Goal: Find specific page/section: Find specific page/section

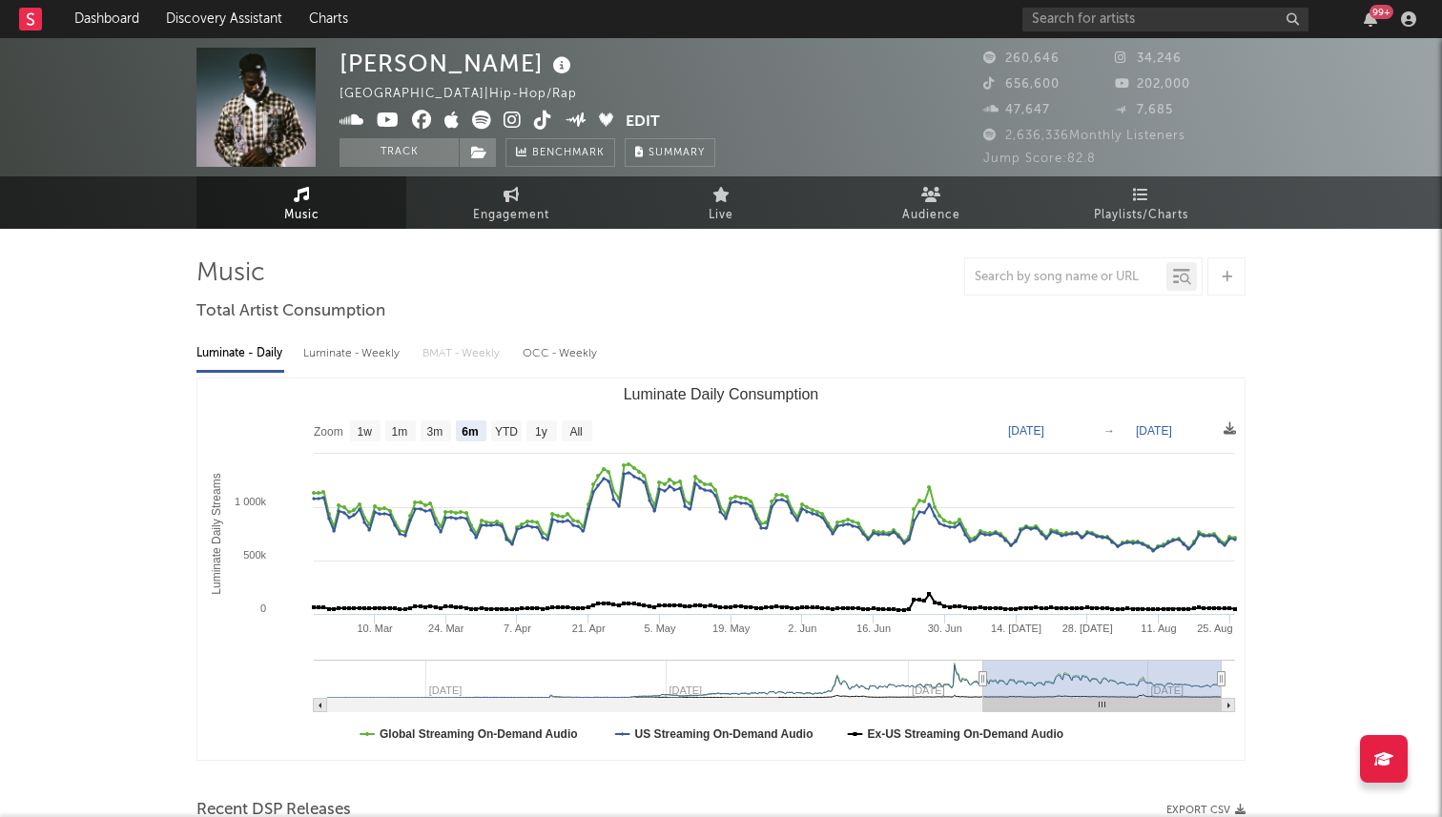
select select "6m"
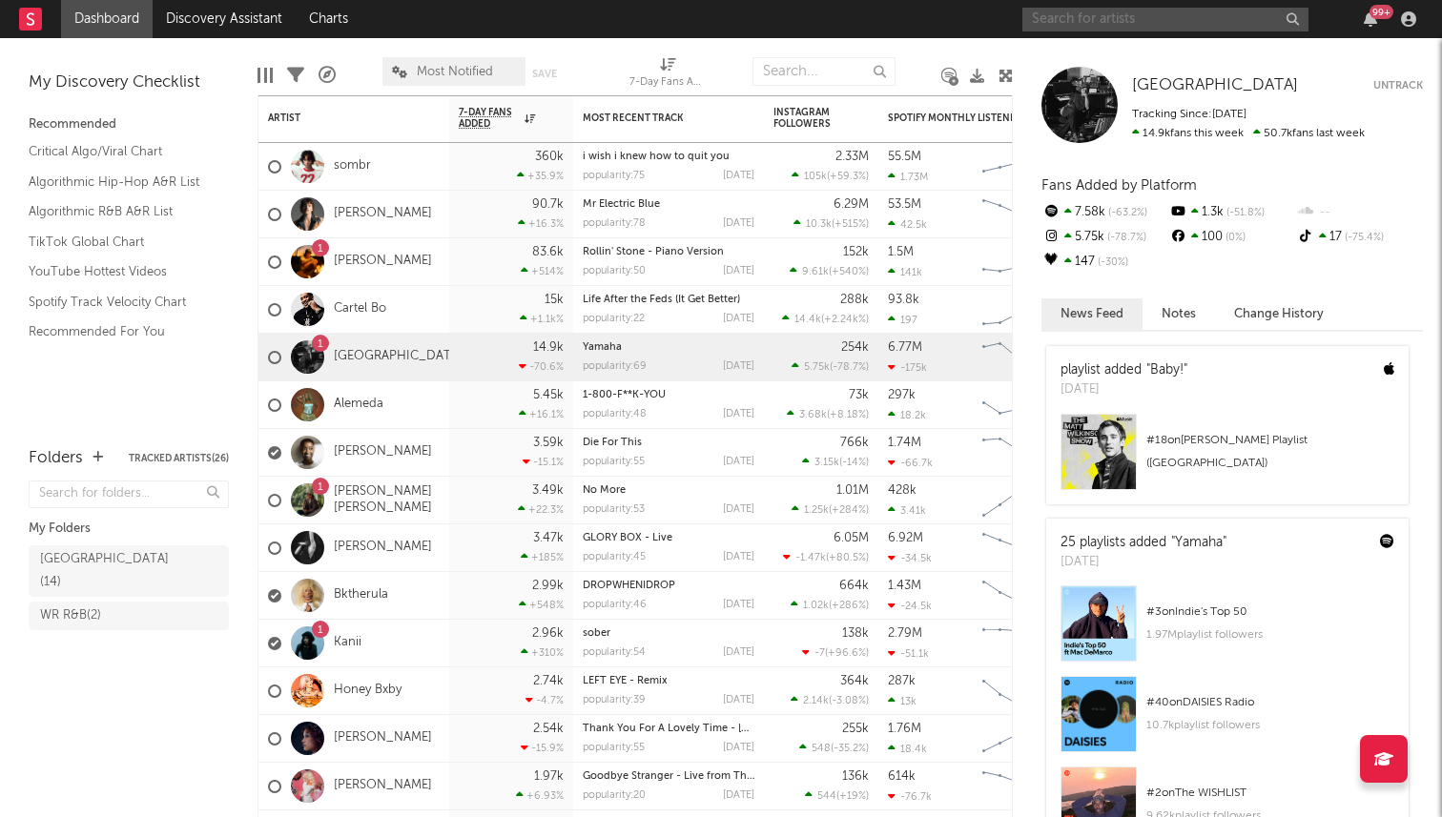
click at [1143, 27] on input "text" at bounding box center [1165, 20] width 286 height 24
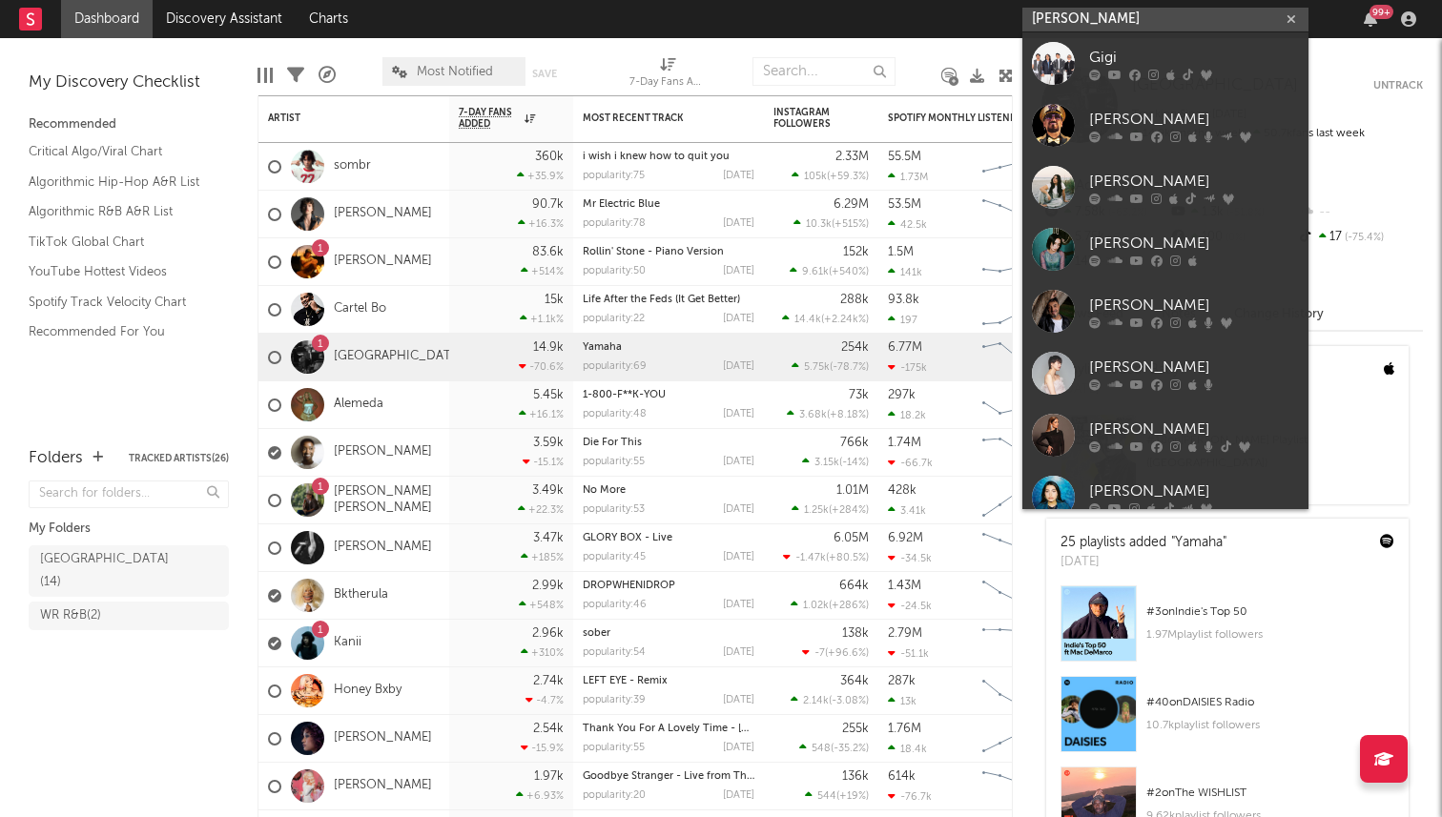
type input "gigi"
